Goal: Check status

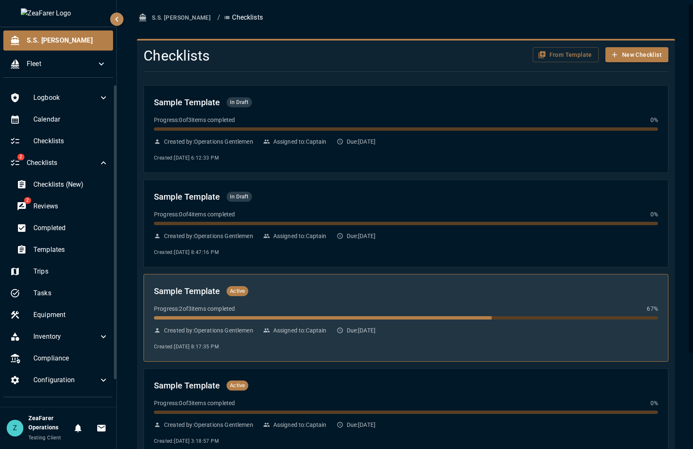
click at [339, 321] on div "Sample Template Active Progress: 2 of 3 items completed 67 % Created by: Operat…" at bounding box center [406, 317] width 504 height 67
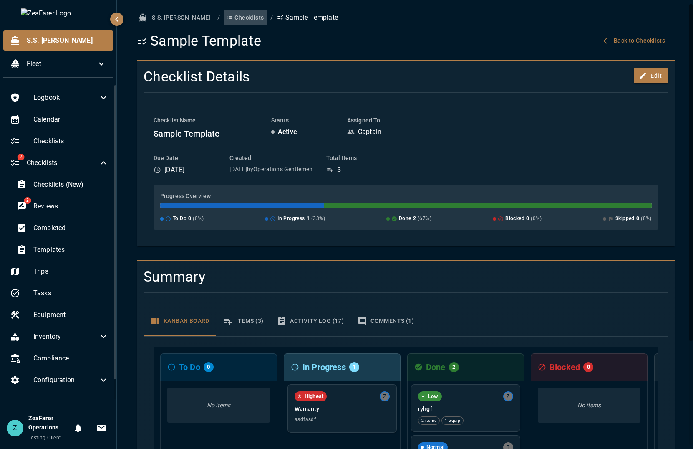
click at [224, 18] on button "Checklists" at bounding box center [245, 17] width 43 height 15
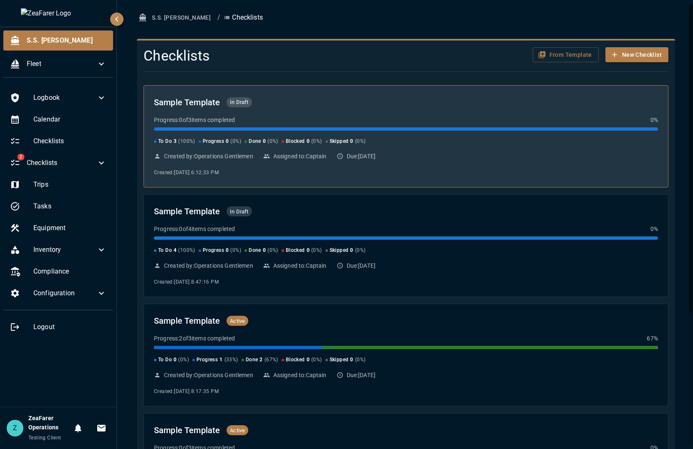
click at [293, 124] on div "Progress: 0 of 3 items completed 0 %" at bounding box center [406, 120] width 504 height 8
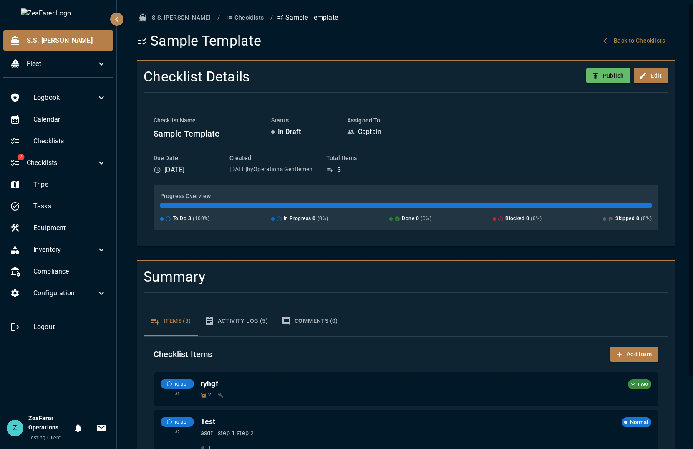
click at [224, 20] on button "Checklists" at bounding box center [245, 17] width 43 height 15
